Goal: Transaction & Acquisition: Purchase product/service

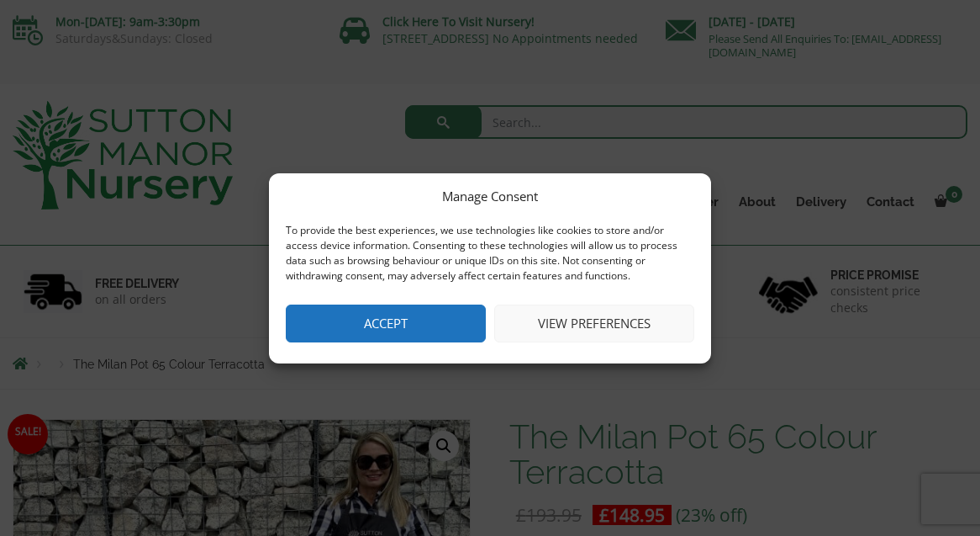
click at [427, 325] on button "Accept" at bounding box center [386, 323] width 200 height 38
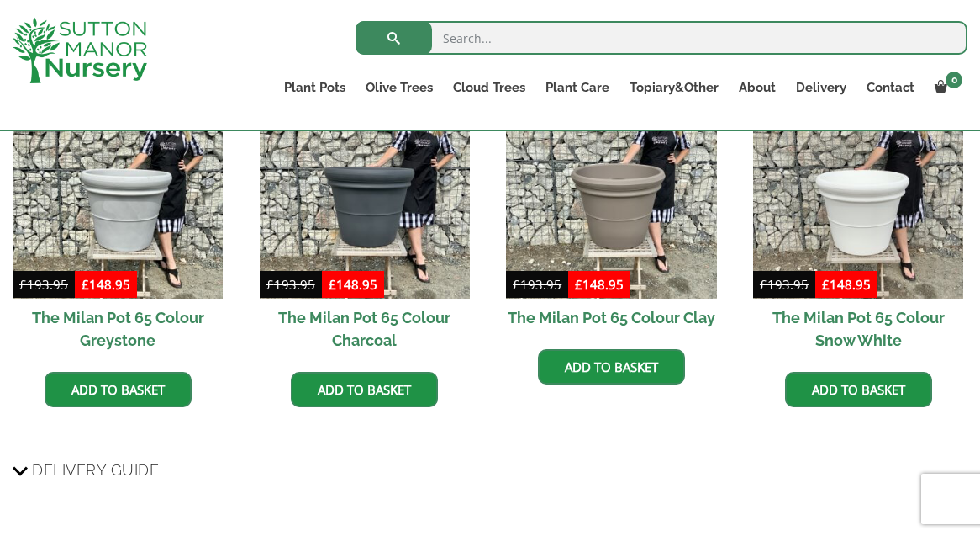
scroll to position [1128, 0]
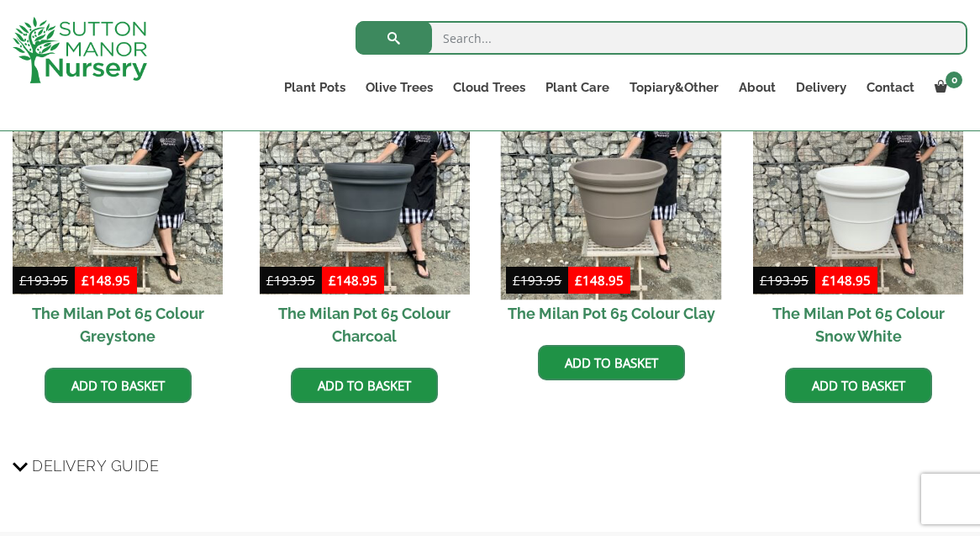
click at [628, 195] on img at bounding box center [611, 189] width 221 height 221
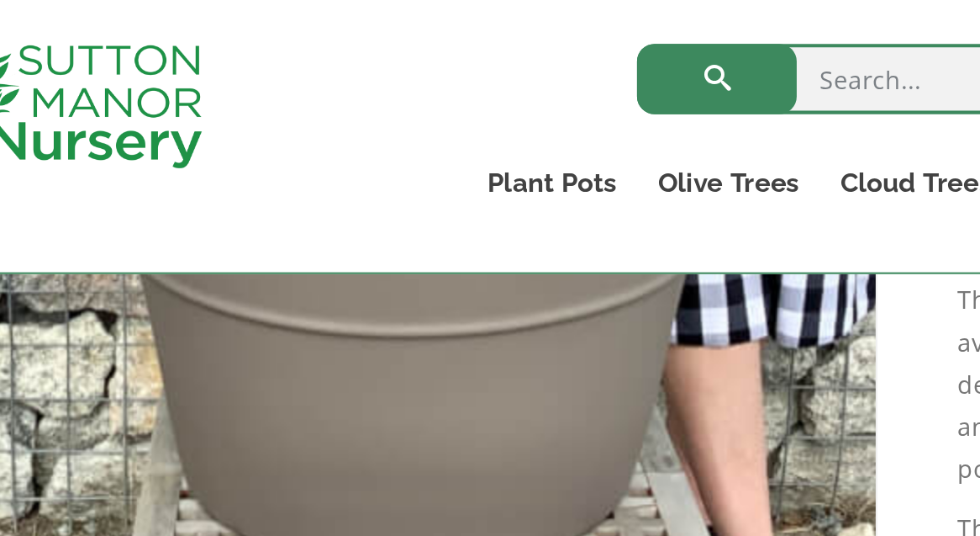
scroll to position [483, 0]
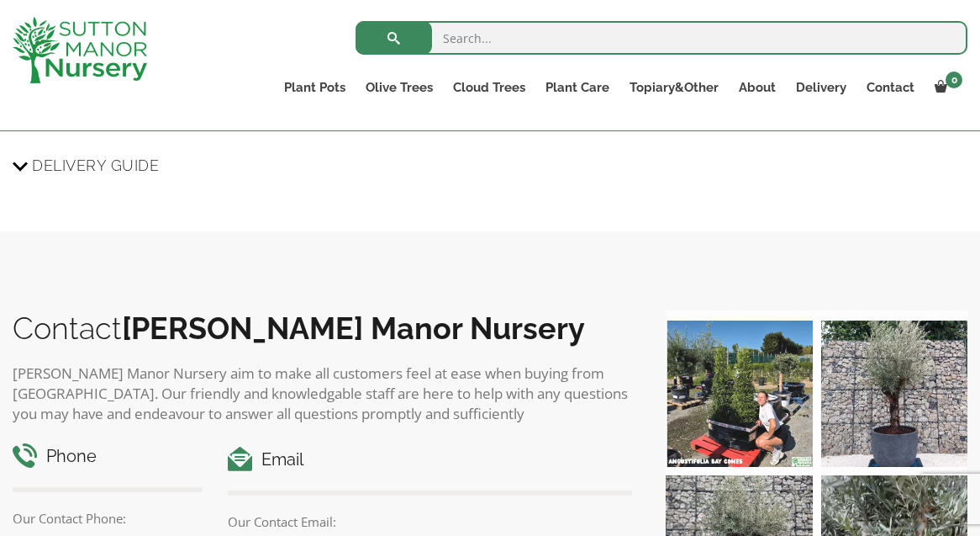
scroll to position [1143, 0]
